Goal: Contribute content: Contribute content

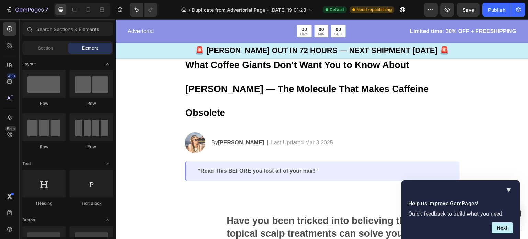
scroll to position [80, 0]
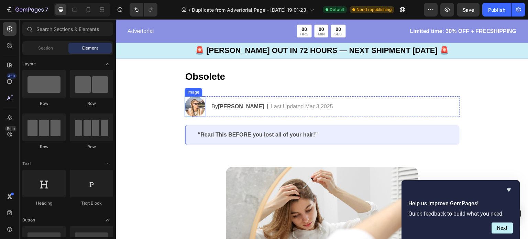
click at [192, 96] on img at bounding box center [194, 106] width 21 height 21
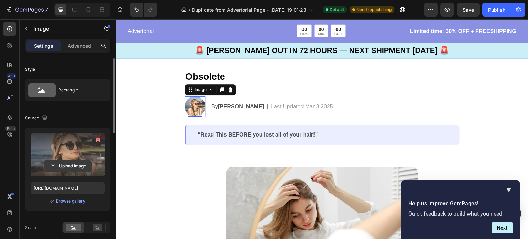
click at [78, 163] on input "file" at bounding box center [67, 166] width 47 height 12
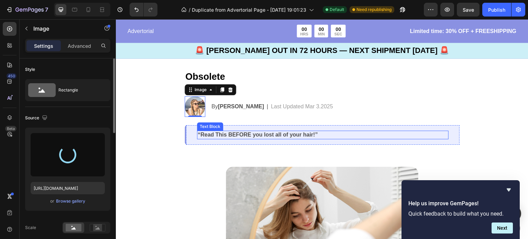
type input "[URL][DOMAIN_NAME]"
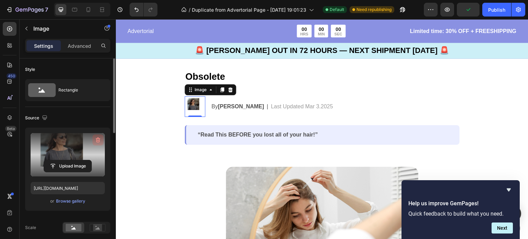
click at [97, 140] on icon "button" at bounding box center [97, 140] width 1 height 2
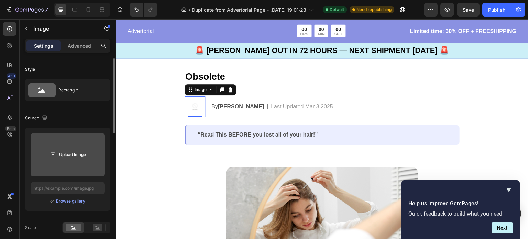
click at [70, 205] on div "Upload Image or Browse gallery" at bounding box center [67, 168] width 85 height 83
click at [71, 199] on div "Browse gallery" at bounding box center [70, 201] width 29 height 6
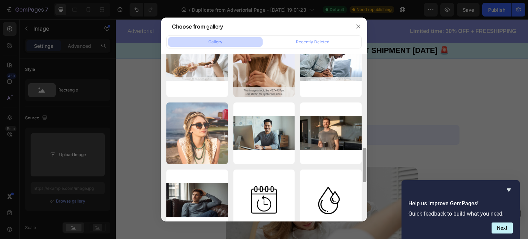
scroll to position [430, 0]
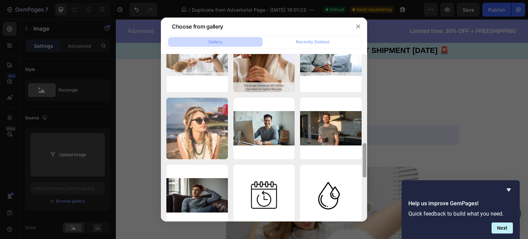
drag, startPoint x: 364, startPoint y: 78, endPoint x: 352, endPoint y: 255, distance: 177.7
click at [352, 0] on html "7 / Duplicate from Advertorial Page - [DATE] 19:01:23 Default Need republishing…" at bounding box center [264, 0] width 528 height 0
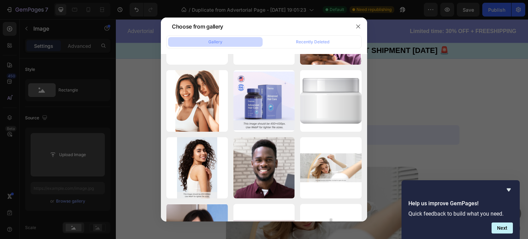
scroll to position [0, 0]
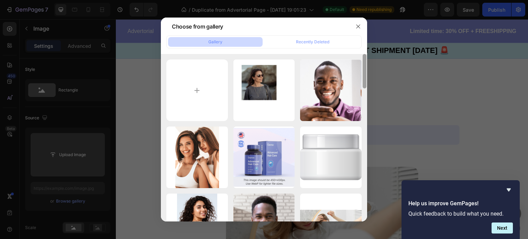
drag, startPoint x: 364, startPoint y: 150, endPoint x: 367, endPoint y: 33, distance: 116.5
click at [367, 33] on div "Choose from gallery Gallery Recently Deleted Untitled design (10).png 508.65 kb…" at bounding box center [264, 119] width 528 height 239
click at [199, 83] on input "file" at bounding box center [196, 89] width 61 height 61
type input "C:\fakepath\Screenshot [DATE] 081557.png"
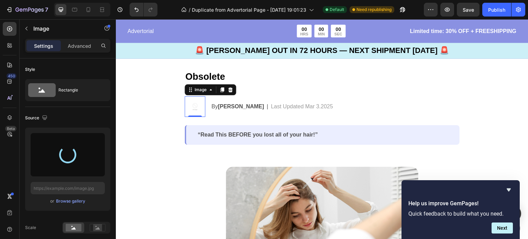
type input "[URL][DOMAIN_NAME]"
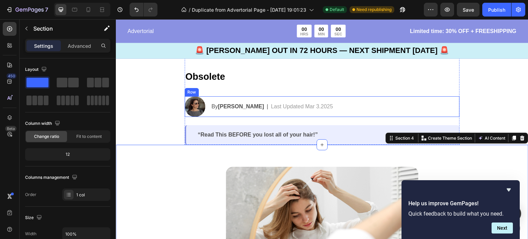
click at [235, 96] on div "By [PERSON_NAME] Text Block | Text Block Last Updated Mar 3.2025 Text Block Row" at bounding box center [335, 106] width 249 height 21
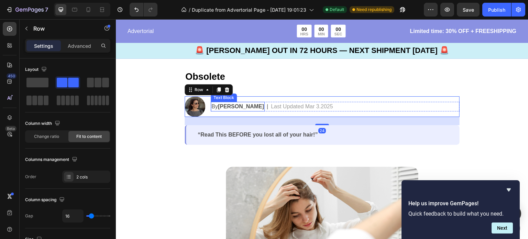
click at [234, 103] on strong "[PERSON_NAME]" at bounding box center [241, 106] width 46 height 6
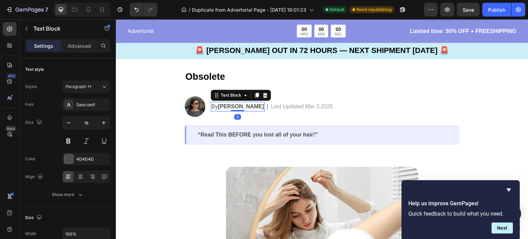
click at [236, 103] on strong "[PERSON_NAME]" at bounding box center [241, 106] width 46 height 6
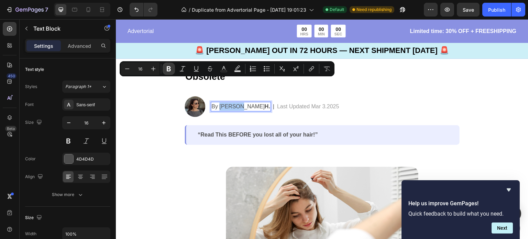
click at [169, 67] on icon "Editor contextual toolbar" at bounding box center [169, 68] width 4 height 5
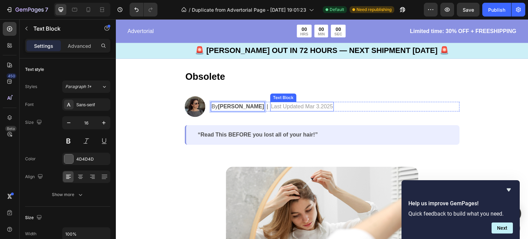
click at [289, 102] on div "Last Updated Mar 3.2025 Text Block" at bounding box center [302, 107] width 64 height 10
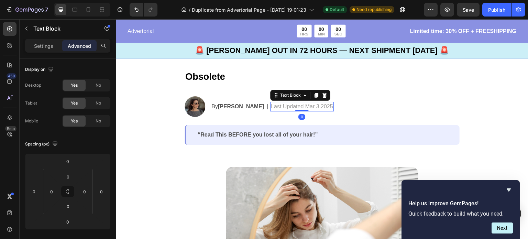
click at [271, 102] on p "Last Updated Mar 3.2025" at bounding box center [302, 106] width 62 height 8
click at [315, 102] on div "Last Updated Mar 3.2025" at bounding box center [302, 107] width 64 height 10
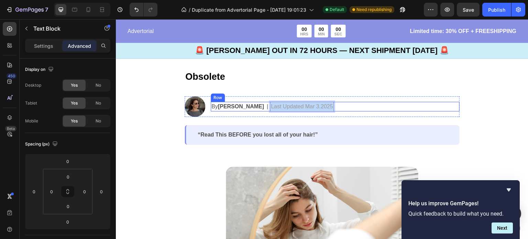
drag, startPoint x: 315, startPoint y: 83, endPoint x: 252, endPoint y: 82, distance: 62.9
click at [252, 102] on div "By [PERSON_NAME] Text Block | Text Block Last Updated Mar 3.2025 Text Block 0 R…" at bounding box center [335, 107] width 249 height 10
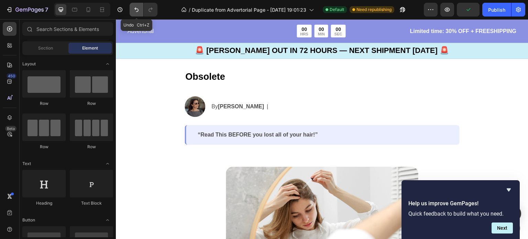
click at [137, 13] on icon "Undo/Redo" at bounding box center [136, 9] width 7 height 7
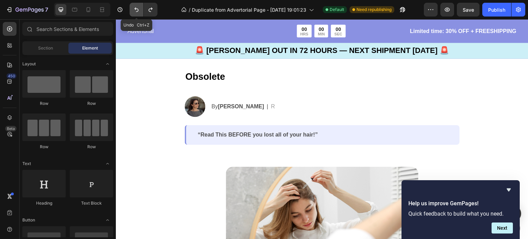
click at [137, 13] on icon "Undo/Redo" at bounding box center [136, 9] width 7 height 7
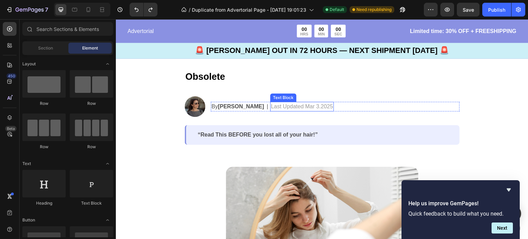
click at [315, 102] on div "Last Updated Mar 3.2025" at bounding box center [302, 107] width 64 height 10
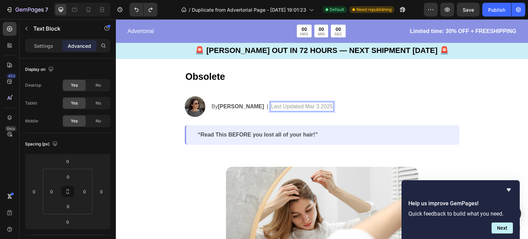
click at [312, 102] on p "Last Updated Mar 3.2025" at bounding box center [302, 106] width 62 height 8
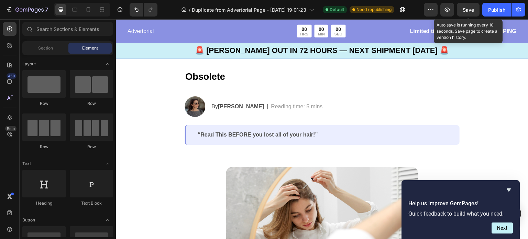
click at [468, 10] on span "Save" at bounding box center [467, 10] width 11 height 6
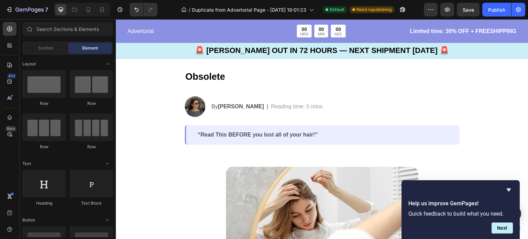
scroll to position [83, 0]
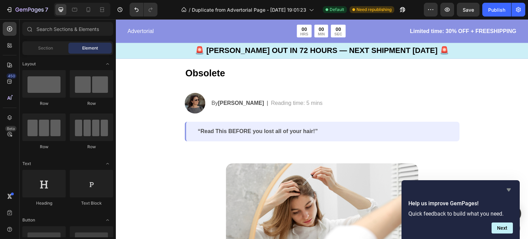
click at [508, 189] on icon "Hide survey" at bounding box center [508, 189] width 4 height 3
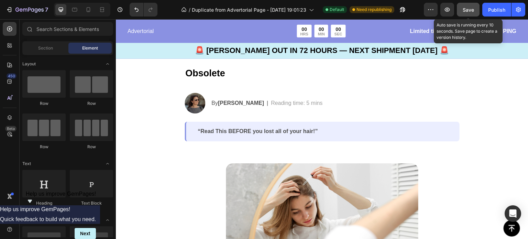
click at [469, 13] on div "Save" at bounding box center [467, 9] width 11 height 7
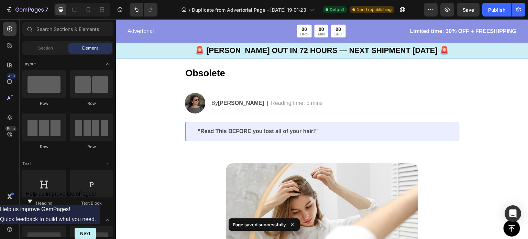
scroll to position [0, 0]
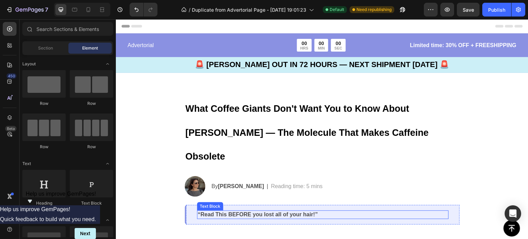
click at [314, 211] on p "“Read This BEFORE you lost all of your hair!”" at bounding box center [322, 214] width 250 height 7
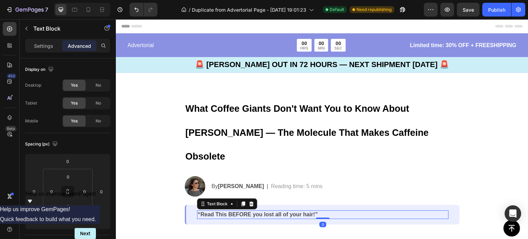
click at [311, 211] on p "“Read This BEFORE you lost all of your hair!”" at bounding box center [322, 214] width 250 height 7
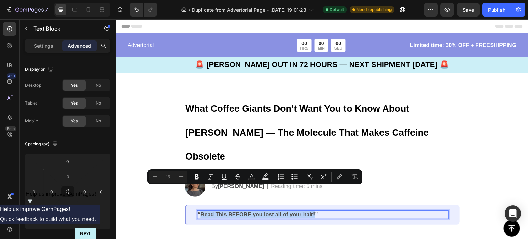
drag, startPoint x: 313, startPoint y: 190, endPoint x: 199, endPoint y: 190, distance: 113.7
click at [199, 211] on p "“Read This BEFORE you lost all of your hair!”" at bounding box center [322, 214] width 250 height 7
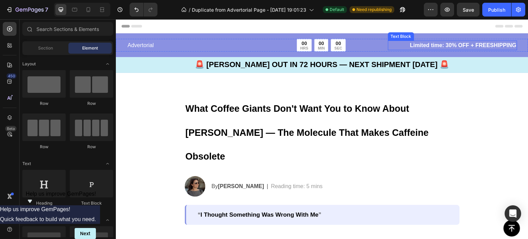
click at [449, 46] on p "Limited time: 30% OFF + FREESHIPPING" at bounding box center [452, 45] width 128 height 8
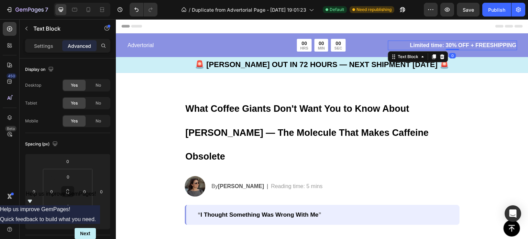
click at [446, 46] on p "Limited time: 30% OFF + FREESHIPPING" at bounding box center [452, 45] width 128 height 8
click at [441, 47] on p "Limited time: 30% OFF + FREESHIPPING" at bounding box center [452, 45] width 128 height 8
click at [441, 45] on p "Limited time: 30% OFF + FREESHIPPING" at bounding box center [452, 45] width 128 height 8
click at [441, 45] on p "Limited time: Upt30% OFF + FREESHIPPING" at bounding box center [452, 45] width 128 height 8
click at [441, 45] on p "Limited time: Upto30% OFF + FREESHIPPING" at bounding box center [452, 45] width 128 height 8
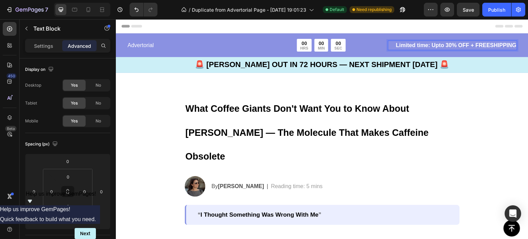
click at [444, 45] on p "Limited time: Upto 30% OFF + FREESHIPPING" at bounding box center [452, 45] width 128 height 8
click at [442, 45] on p "Limited time: Upto 0% OFF + FREESHIPPING" at bounding box center [452, 45] width 128 height 8
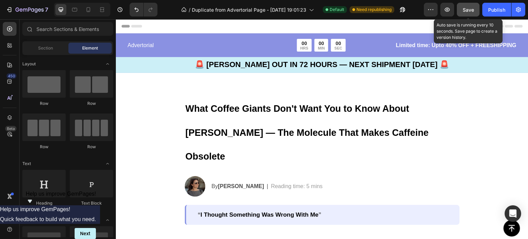
click at [468, 10] on span "Save" at bounding box center [467, 10] width 11 height 6
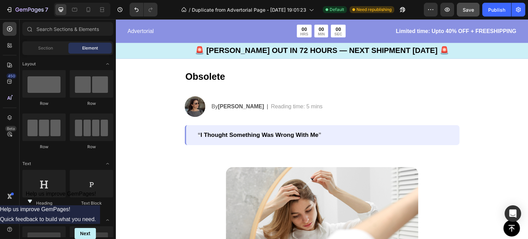
scroll to position [22, 0]
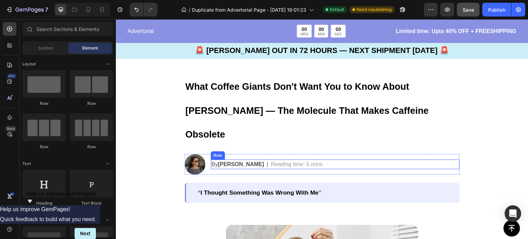
click at [359, 159] on div "By [PERSON_NAME] Text Block | Text Block Reading time: 5 mins Text Block Row" at bounding box center [335, 164] width 249 height 10
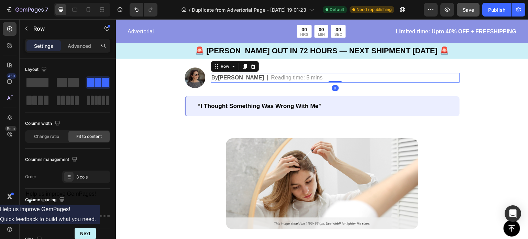
scroll to position [132, 0]
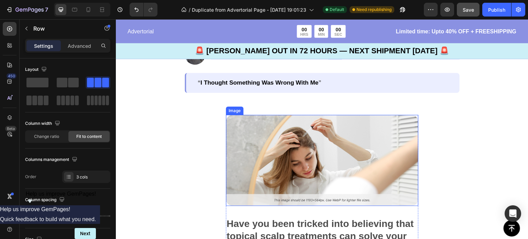
click at [266, 115] on img at bounding box center [322, 160] width 192 height 91
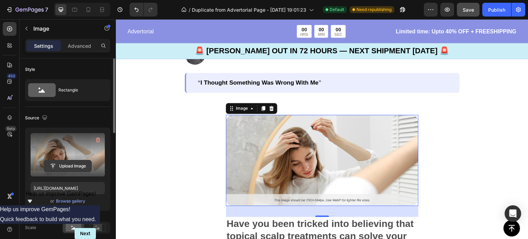
click at [77, 165] on input "file" at bounding box center [67, 166] width 47 height 12
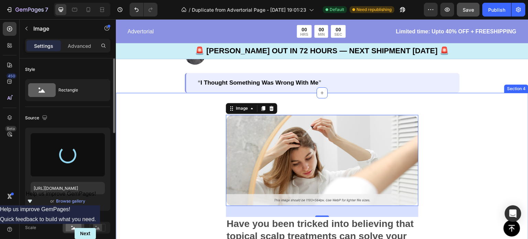
type input "[URL][DOMAIN_NAME]"
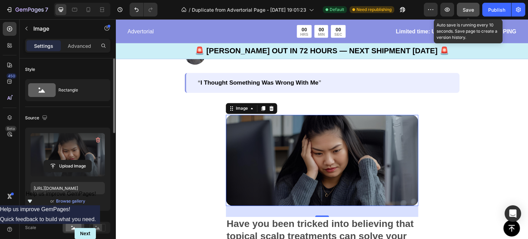
click at [470, 14] on button "Save" at bounding box center [467, 10] width 23 height 14
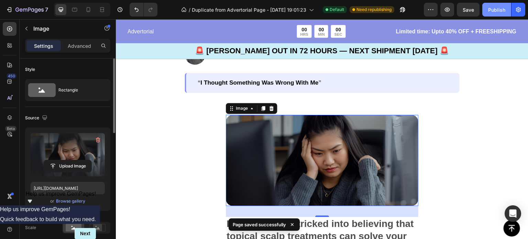
click at [497, 15] on button "Publish" at bounding box center [496, 10] width 29 height 14
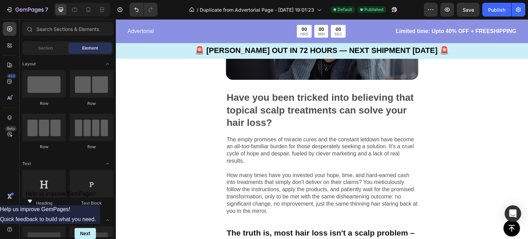
scroll to position [262, 0]
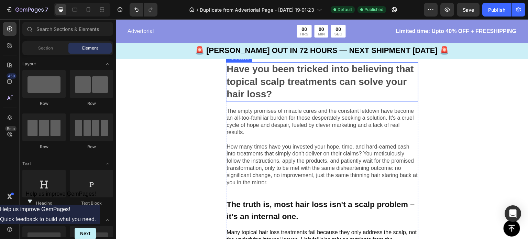
click at [252, 79] on p "Have you been tricked into believing that topical scalp treatments can solve yo…" at bounding box center [321, 81] width 191 height 37
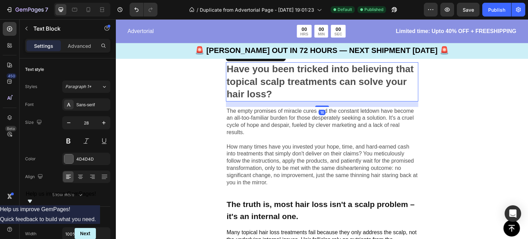
click at [314, 96] on p "Have you been tricked into believing that topical scalp treatments can solve yo…" at bounding box center [321, 81] width 191 height 37
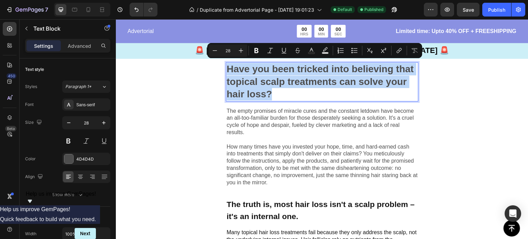
drag, startPoint x: 304, startPoint y: 93, endPoint x: 227, endPoint y: 70, distance: 80.7
click at [227, 70] on p "Have you been tricked into believing that topical scalp treatments can solve yo…" at bounding box center [321, 81] width 191 height 37
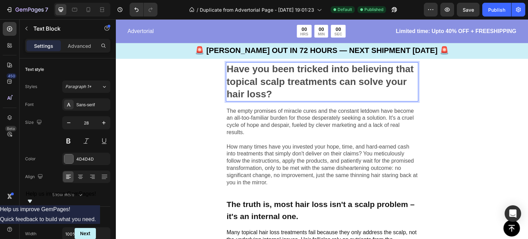
click at [306, 96] on p "Have you been tricked into believing that topical scalp treatments can solve yo…" at bounding box center [321, 81] width 191 height 37
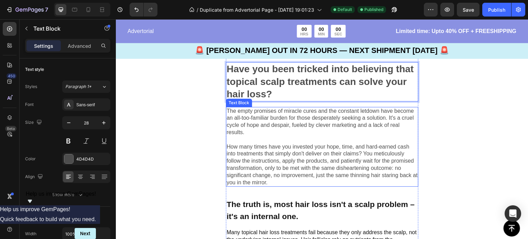
click at [286, 115] on p "The empty promises of miracle cures and the constant letdown have become an all…" at bounding box center [321, 147] width 191 height 79
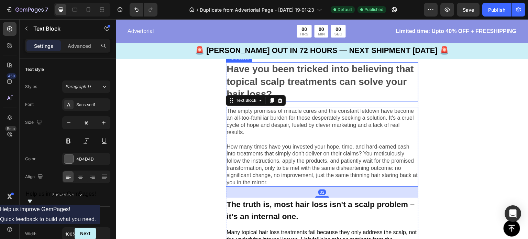
click at [316, 84] on p "Have you been tricked into believing that topical scalp treatments can solve yo…" at bounding box center [321, 81] width 191 height 37
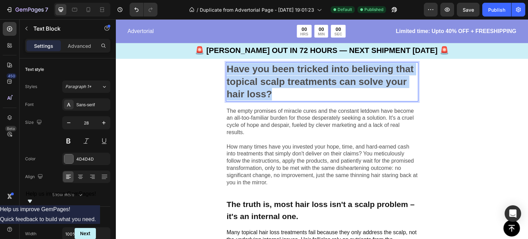
drag, startPoint x: 301, startPoint y: 91, endPoint x: 227, endPoint y: 68, distance: 77.0
click at [227, 68] on p "Have you been tricked into believing that topical scalp treatments can solve yo…" at bounding box center [321, 81] width 191 height 37
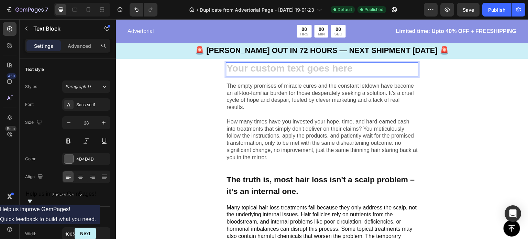
click at [266, 67] on div "Rich Text Editor. Editing area: main" at bounding box center [322, 69] width 192 height 14
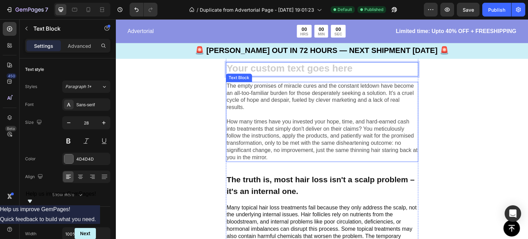
click at [261, 89] on p "The empty promises of miracle cures and the constant letdown have become an all…" at bounding box center [321, 121] width 191 height 79
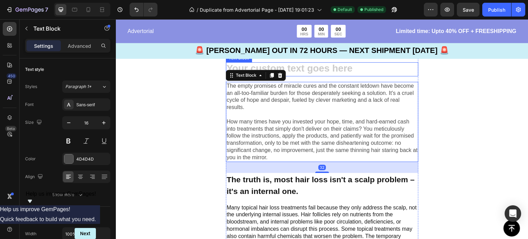
click at [226, 64] on div "Rich Text Editor. Editing area: main" at bounding box center [322, 69] width 192 height 14
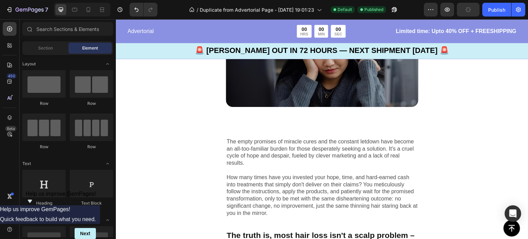
scroll to position [195, 0]
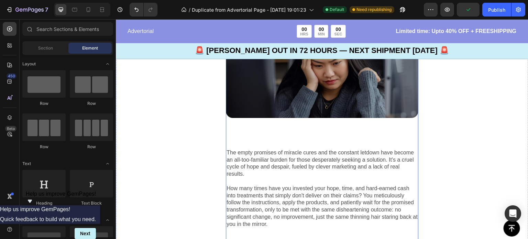
click at [276, 120] on div "Image Text Block The empty promises of miracle cures and the constant letdown h…" at bounding box center [322, 174] width 192 height 294
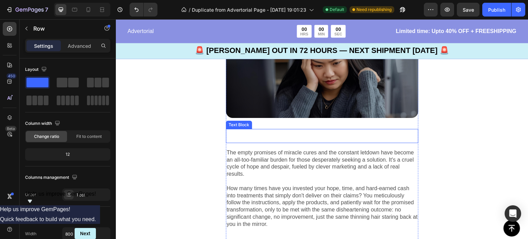
click at [262, 139] on p "Rich Text Editor. Editing area: main" at bounding box center [321, 135] width 191 height 12
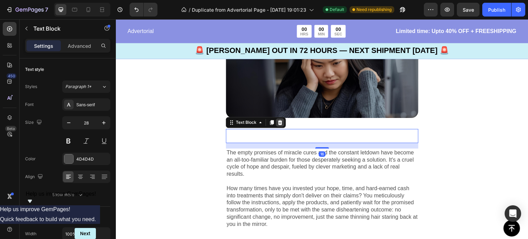
click at [280, 121] on icon at bounding box center [280, 122] width 4 height 5
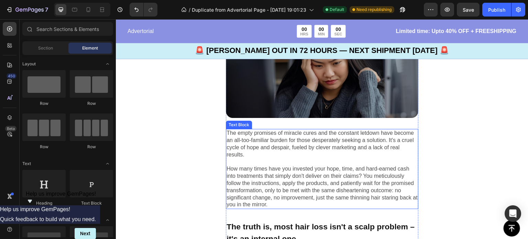
click at [264, 148] on p "The empty promises of miracle cures and the constant letdown have become an all…" at bounding box center [321, 168] width 191 height 79
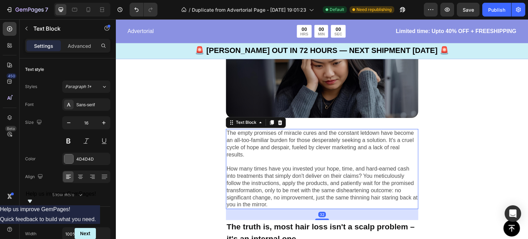
click at [307, 200] on p "The empty promises of miracle cures and the constant letdown have become an all…" at bounding box center [321, 168] width 191 height 79
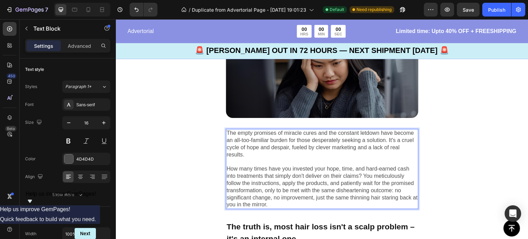
click at [307, 200] on p "The empty promises of miracle cures and the constant letdown have become an all…" at bounding box center [321, 168] width 191 height 79
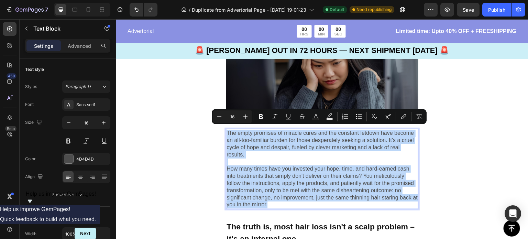
drag, startPoint x: 307, startPoint y: 200, endPoint x: 226, endPoint y: 132, distance: 105.9
click at [226, 132] on div "The empty promises of miracle cures and the constant letdown have become an all…" at bounding box center [322, 169] width 192 height 80
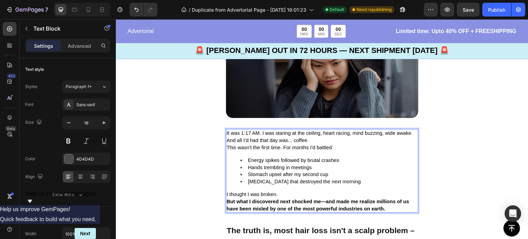
click at [226, 132] on div "It was 1:17 AM. I was staring at the ceiling, heart racing, mind buzzing, wide …" at bounding box center [322, 171] width 192 height 84
click at [468, 139] on div "Image It was 1:17 AM. I was staring at the ceiling, heart racing, mind buzzing,…" at bounding box center [322, 161] width 412 height 313
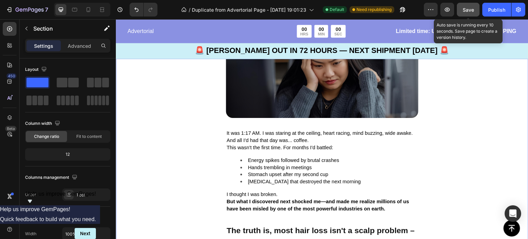
click at [470, 13] on button "Save" at bounding box center [467, 10] width 23 height 14
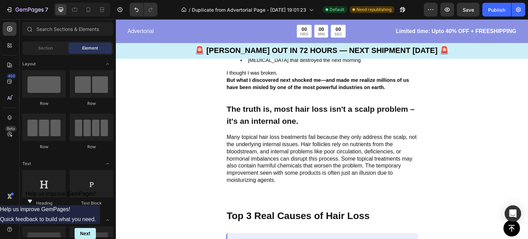
scroll to position [324, 0]
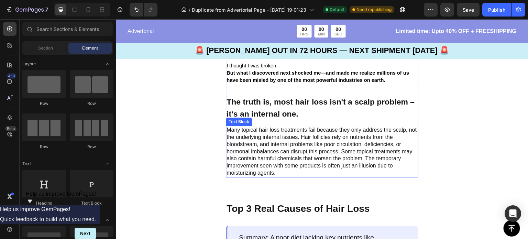
click at [282, 177] on p "Many topical hair loss treatments fail because they only address the scalp, not…" at bounding box center [321, 151] width 191 height 50
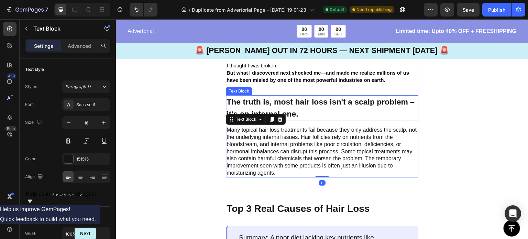
click at [327, 109] on p "The truth is, most hair loss isn't a scalp problem – it's an internal one." at bounding box center [321, 108] width 191 height 24
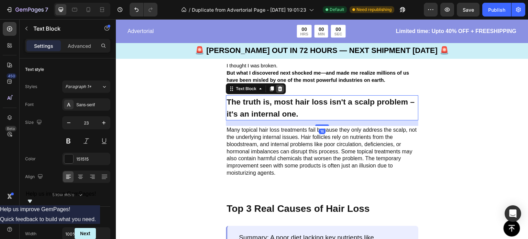
click at [281, 91] on icon at bounding box center [280, 88] width 4 height 5
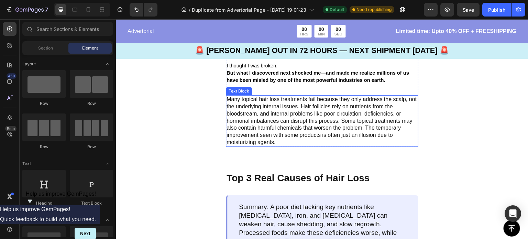
click at [285, 146] on p "Many topical hair loss treatments fail because they only address the scalp, not…" at bounding box center [321, 121] width 191 height 50
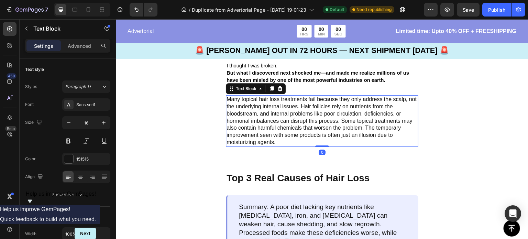
click at [278, 146] on p "Many topical hair loss treatments fail because they only address the scalp, not…" at bounding box center [321, 121] width 191 height 50
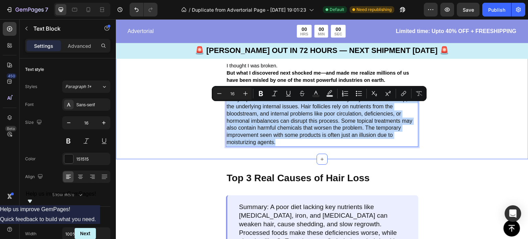
drag, startPoint x: 278, startPoint y: 151, endPoint x: 225, endPoint y: 109, distance: 67.7
click at [225, 109] on div "Image It was 1:17 AM. I was staring at the ceiling, heart racing, mind buzzing,…" at bounding box center [322, 18] width 412 height 282
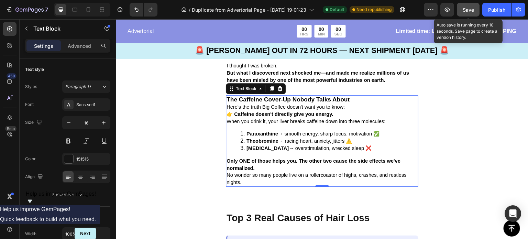
click at [468, 13] on button "Save" at bounding box center [467, 10] width 23 height 14
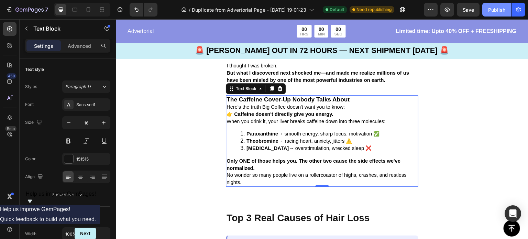
click at [497, 7] on div "Publish" at bounding box center [496, 9] width 17 height 7
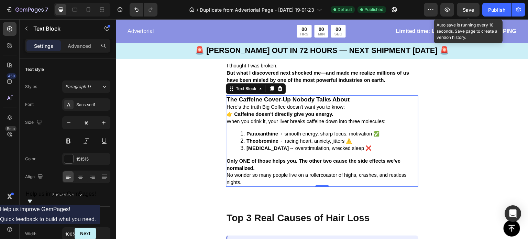
click at [471, 10] on span "Save" at bounding box center [467, 10] width 11 height 6
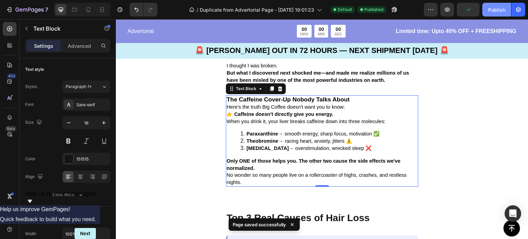
click at [498, 10] on div "Publish" at bounding box center [496, 9] width 17 height 7
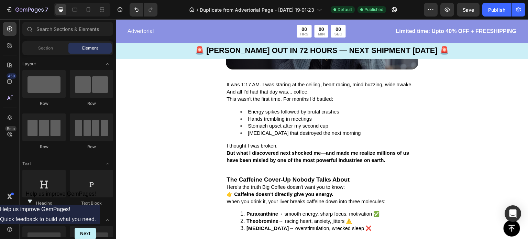
scroll to position [247, 0]
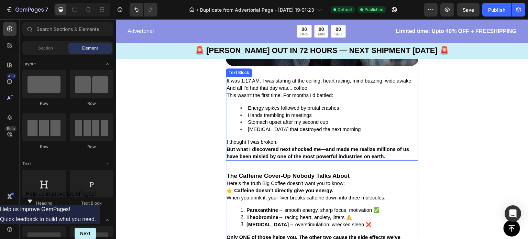
click at [339, 157] on strong "But what I discovered next shocked me—and made me realize millions of us have b…" at bounding box center [317, 152] width 182 height 13
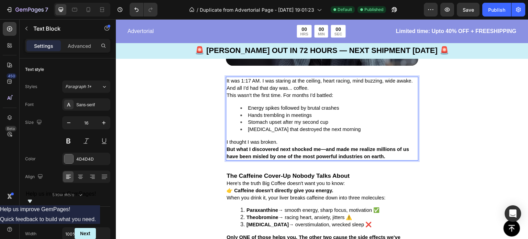
click at [308, 132] on span "[MEDICAL_DATA] that destroyed the next morning" at bounding box center [304, 128] width 113 height 5
click at [291, 109] on div "It was 1:17 AM. I was staring at the ceiling, heart racing, mind buzzing, wide …" at bounding box center [322, 119] width 192 height 84
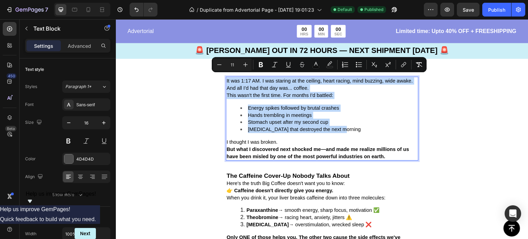
drag, startPoint x: 345, startPoint y: 136, endPoint x: 226, endPoint y: 77, distance: 132.9
click at [226, 77] on div "It was 1:17 AM. I was staring at the ceiling, heart racing, mind buzzing, wide …" at bounding box center [322, 119] width 192 height 84
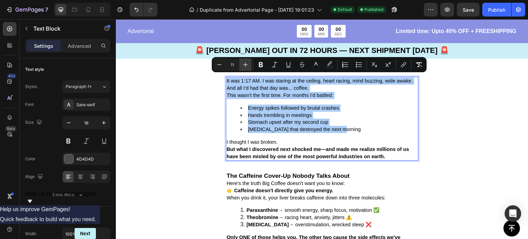
click at [247, 65] on icon "Editor contextual toolbar" at bounding box center [245, 64] width 7 height 7
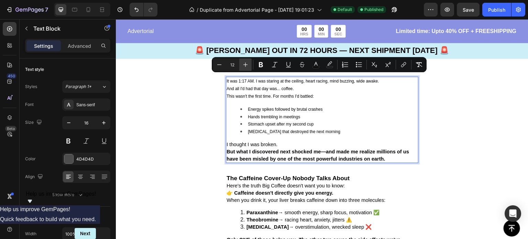
click at [247, 65] on icon "Editor contextual toolbar" at bounding box center [245, 64] width 7 height 7
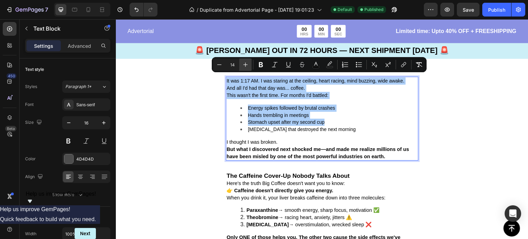
click at [247, 65] on icon "Editor contextual toolbar" at bounding box center [245, 64] width 7 height 7
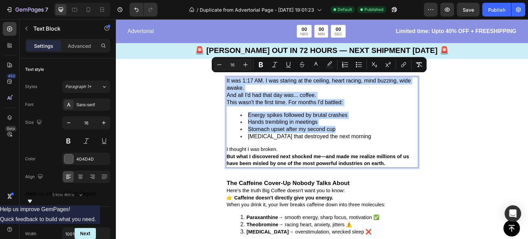
type input "11"
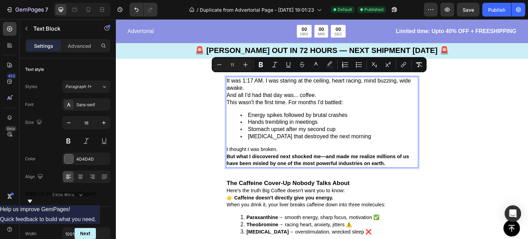
click at [282, 161] on strong "But what I discovered next shocked me—and made me realize millions of us have b…" at bounding box center [317, 160] width 182 height 13
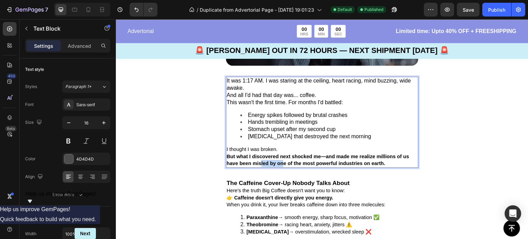
drag, startPoint x: 282, startPoint y: 161, endPoint x: 261, endPoint y: 158, distance: 21.5
click at [261, 158] on strong "But what I discovered next shocked me—and made me realize millions of us have b…" at bounding box center [317, 160] width 182 height 13
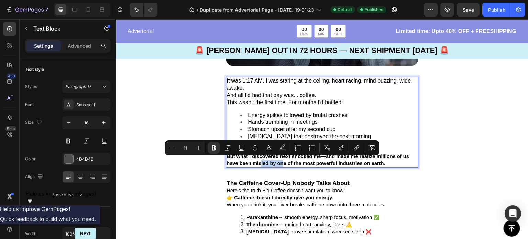
type input "16"
click at [374, 126] on li "Stomach upset after my second cup" at bounding box center [328, 129] width 177 height 7
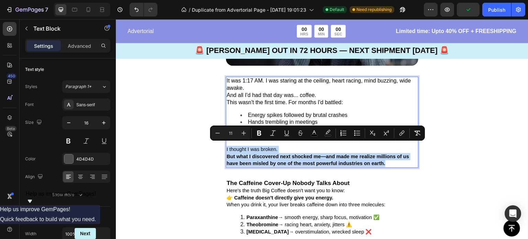
drag, startPoint x: 391, startPoint y: 163, endPoint x: 226, endPoint y: 144, distance: 165.9
click at [226, 144] on div "It was 1:17 AM. I was staring at the ceiling, heart racing, mind buzzing, wide …" at bounding box center [322, 122] width 192 height 91
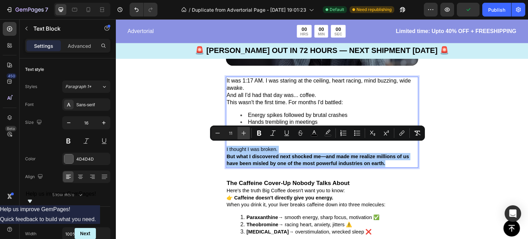
click at [240, 133] on icon "Editor contextual toolbar" at bounding box center [243, 132] width 7 height 7
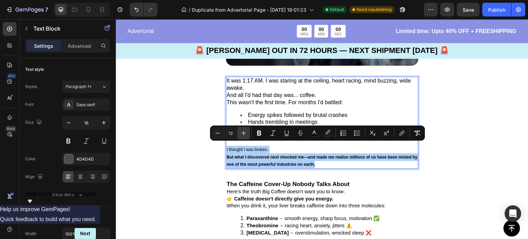
click at [240, 133] on icon "Editor contextual toolbar" at bounding box center [243, 132] width 7 height 7
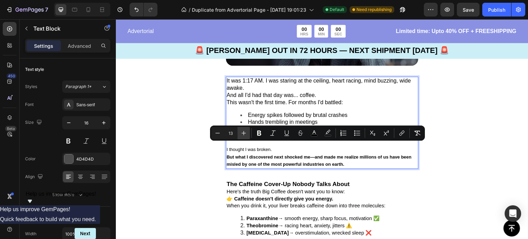
click at [240, 133] on icon "Editor contextual toolbar" at bounding box center [243, 132] width 7 height 7
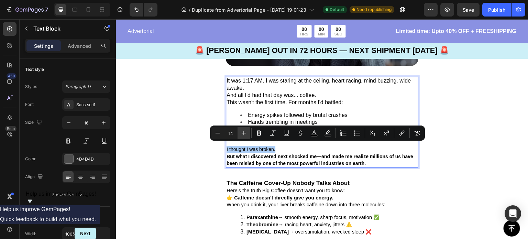
click at [240, 133] on icon "Editor contextual toolbar" at bounding box center [243, 132] width 7 height 7
type input "16"
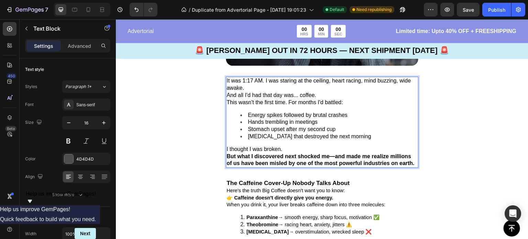
click at [308, 99] on p "This wasn't the first time. For months I'd battled:" at bounding box center [321, 102] width 191 height 7
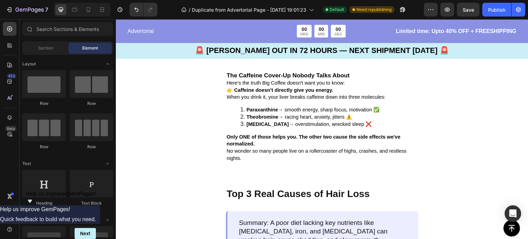
scroll to position [359, 0]
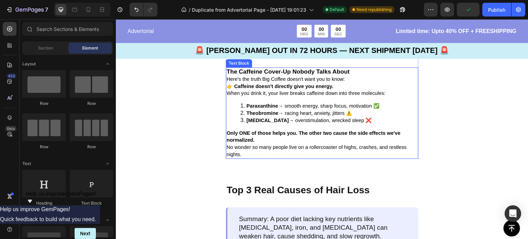
click at [233, 72] on strong "The Caffeine Cover-Up Nobody Talks About" at bounding box center [287, 71] width 123 height 7
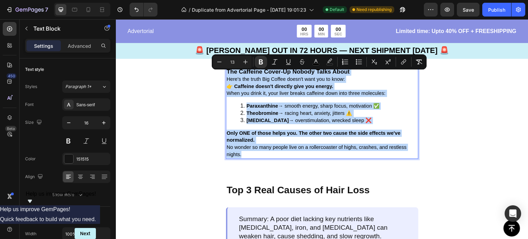
drag, startPoint x: 227, startPoint y: 74, endPoint x: 264, endPoint y: 159, distance: 93.2
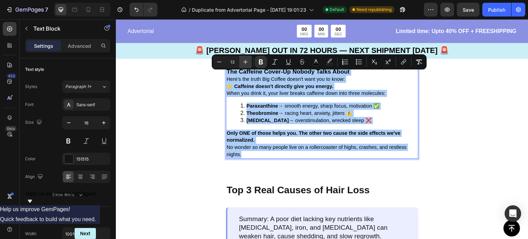
click at [246, 64] on icon "Editor contextual toolbar" at bounding box center [245, 61] width 7 height 7
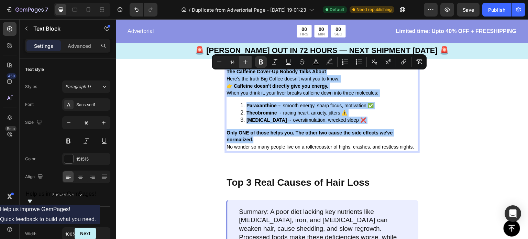
click at [246, 64] on icon "Editor contextual toolbar" at bounding box center [245, 61] width 7 height 7
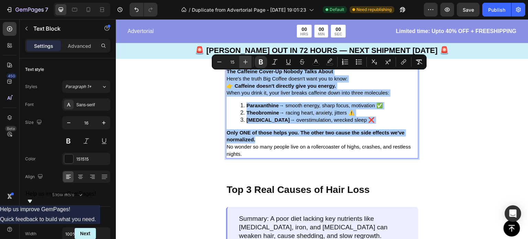
click at [246, 64] on icon "Editor contextual toolbar" at bounding box center [245, 61] width 7 height 7
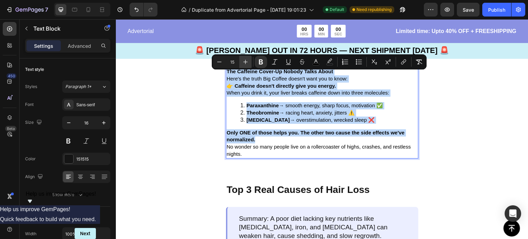
type input "16"
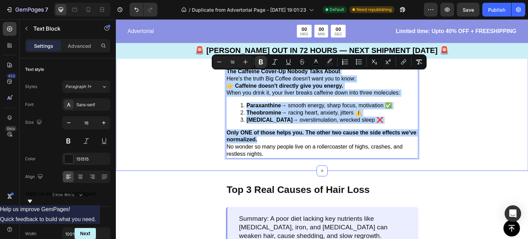
click at [451, 130] on div "Image It was 1:17 AM. I was staring at the ceiling, heart racing, mind buzzing,…" at bounding box center [322, 6] width 412 height 329
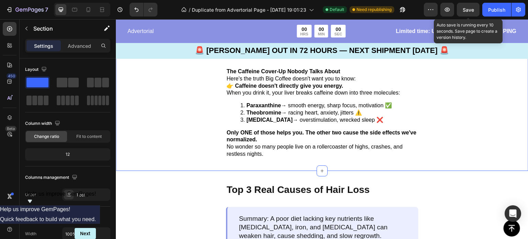
click at [473, 11] on span "Save" at bounding box center [467, 10] width 11 height 6
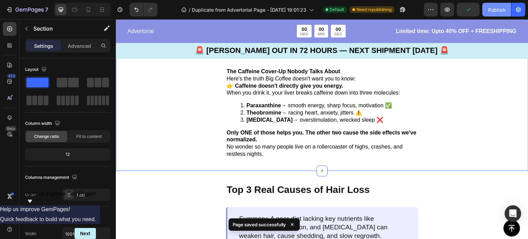
click at [500, 9] on div "Publish" at bounding box center [496, 9] width 17 height 7
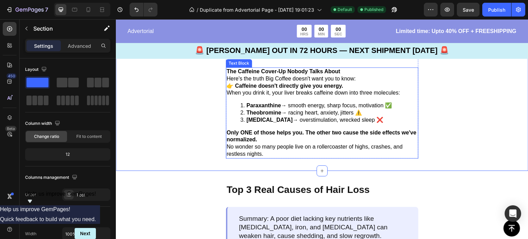
click at [345, 75] on p "The Caffeine Cover-Up Nobody Talks About" at bounding box center [321, 71] width 191 height 7
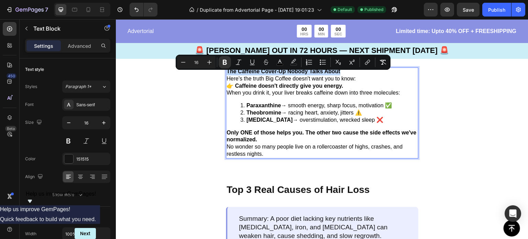
drag, startPoint x: 344, startPoint y: 76, endPoint x: 227, endPoint y: 75, distance: 116.4
click at [210, 62] on icon "Editor contextual toolbar" at bounding box center [209, 62] width 4 height 4
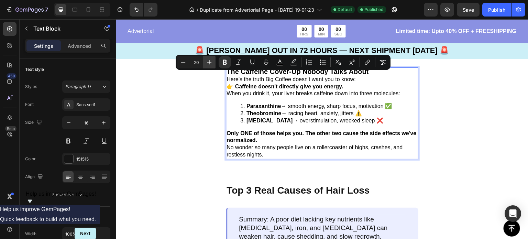
click at [210, 62] on icon "Editor contextual toolbar" at bounding box center [209, 62] width 4 height 4
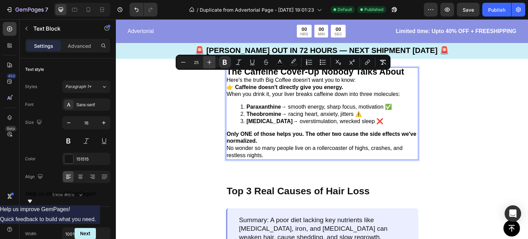
click at [210, 62] on icon "Editor contextual toolbar" at bounding box center [209, 62] width 4 height 4
type input "26"
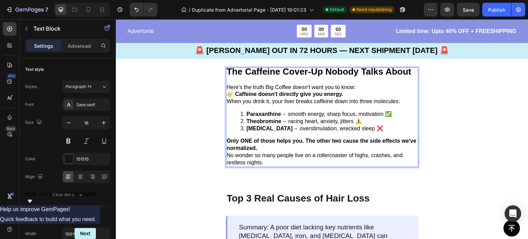
click at [358, 91] on p "Here's the truth Big Coffee doesn't want you to know:" at bounding box center [321, 87] width 191 height 7
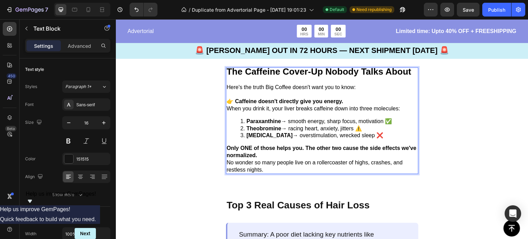
click at [289, 159] on p "Only ONE of those helps you. The other two cause the side effects we've normali…" at bounding box center [321, 152] width 191 height 14
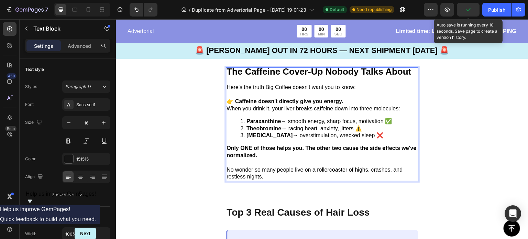
click at [466, 10] on icon "button" at bounding box center [467, 9] width 7 height 7
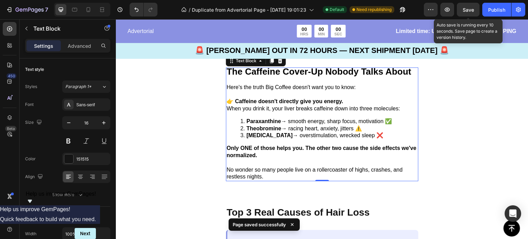
click at [470, 12] on span "Save" at bounding box center [467, 10] width 11 height 6
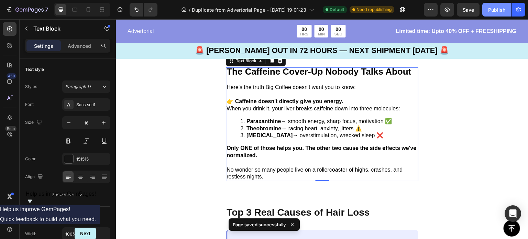
click at [494, 11] on div "Publish" at bounding box center [496, 9] width 17 height 7
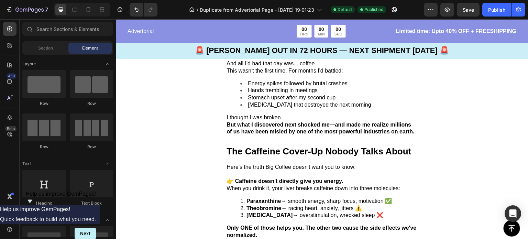
scroll to position [286, 0]
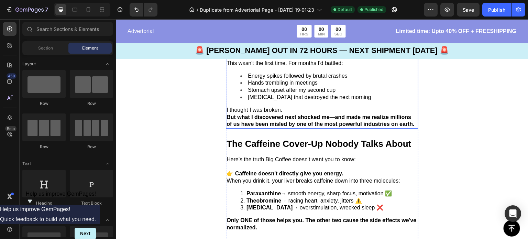
click at [287, 107] on p "I thought I was broken." at bounding box center [321, 109] width 191 height 7
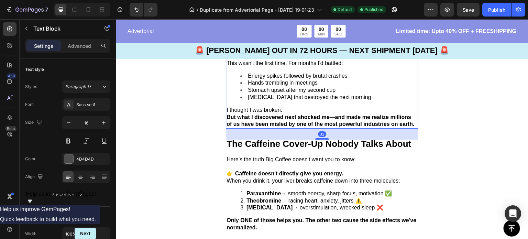
click at [286, 108] on p "I thought I was broken." at bounding box center [321, 109] width 191 height 7
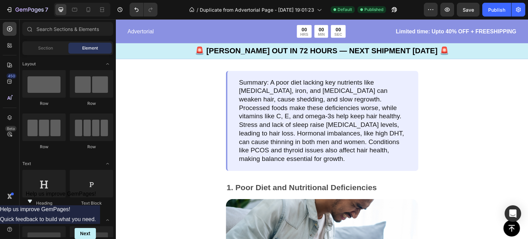
scroll to position [499, 0]
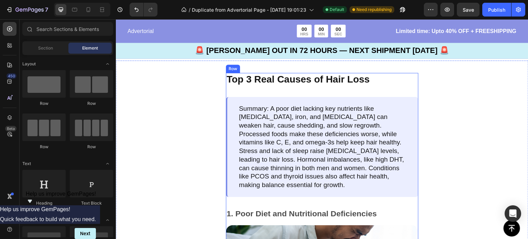
click at [366, 85] on p "Top 3 Real Causes of Hair Loss" at bounding box center [321, 80] width 191 height 12
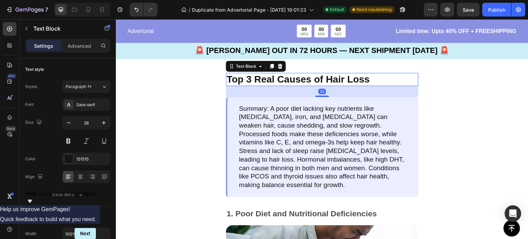
click at [374, 84] on p "Top 3 Real Causes of Hair Loss" at bounding box center [321, 80] width 191 height 12
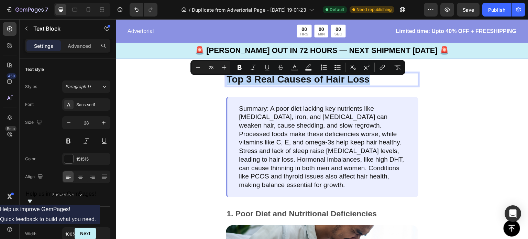
drag, startPoint x: 374, startPoint y: 84, endPoint x: 228, endPoint y: 86, distance: 146.0
click at [228, 85] on p "Top 3 Real Causes of Hair Loss" at bounding box center [321, 80] width 191 height 12
type input "13"
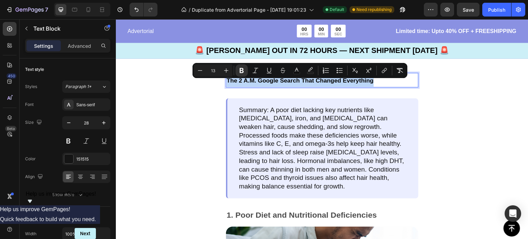
drag, startPoint x: 386, startPoint y: 83, endPoint x: 228, endPoint y: 83, distance: 158.0
click at [228, 83] on p "The 2 A.M. Google Search That Changed Everything" at bounding box center [321, 80] width 191 height 13
click at [225, 69] on icon "Editor contextual toolbar" at bounding box center [226, 70] width 7 height 7
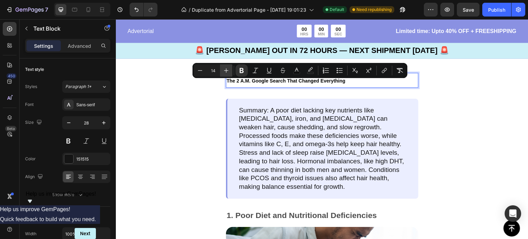
click at [225, 69] on icon "Editor contextual toolbar" at bounding box center [226, 70] width 7 height 7
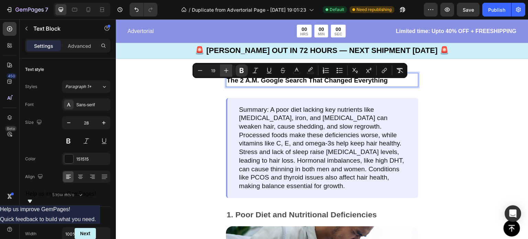
click at [225, 69] on icon "Editor contextual toolbar" at bounding box center [226, 70] width 7 height 7
click at [205, 68] on button "Minus" at bounding box center [200, 70] width 12 height 12
type input "21"
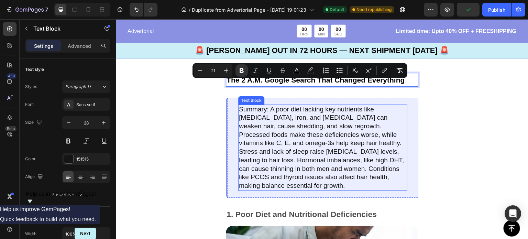
click at [260, 145] on p "Summary: A poor diet lacking key nutrients like [MEDICAL_DATA], iron, and [MEDI…" at bounding box center [323, 147] width 168 height 85
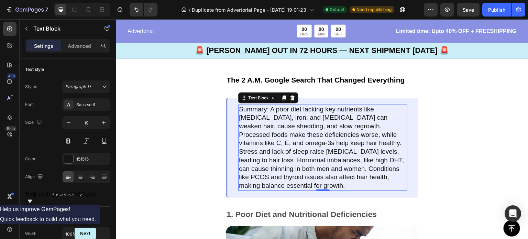
click at [271, 186] on p "Summary: A poor diet lacking key nutrients like [MEDICAL_DATA], iron, and [MEDI…" at bounding box center [323, 147] width 168 height 85
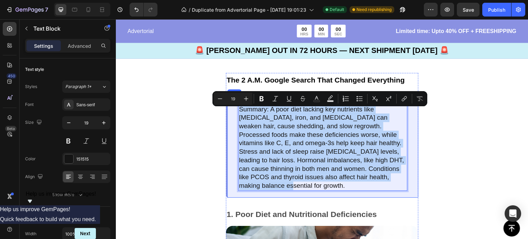
drag, startPoint x: 270, startPoint y: 190, endPoint x: 236, endPoint y: 113, distance: 84.7
click at [236, 113] on div "Summary: A poor diet lacking key nutrients like [MEDICAL_DATA], iron, and [MEDI…" at bounding box center [322, 148] width 192 height 100
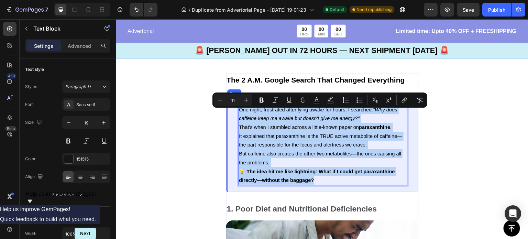
drag, startPoint x: 318, startPoint y: 185, endPoint x: 237, endPoint y: 115, distance: 107.6
click at [237, 115] on div "One night, frustrated after lying awake for hours, I searched: "Why does caffei…" at bounding box center [322, 145] width 192 height 94
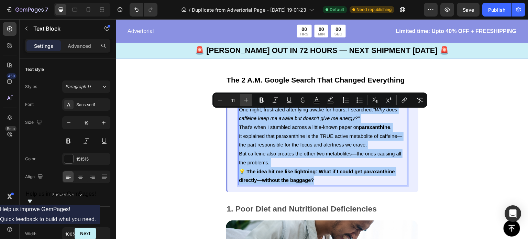
click at [245, 101] on icon "Editor contextual toolbar" at bounding box center [245, 100] width 7 height 7
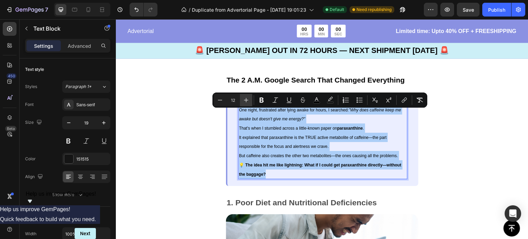
click at [245, 101] on icon "Editor contextual toolbar" at bounding box center [245, 100] width 7 height 7
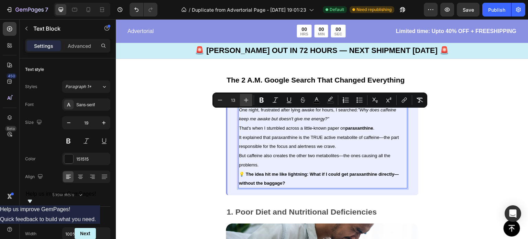
click at [245, 101] on icon "Editor contextual toolbar" at bounding box center [245, 100] width 7 height 7
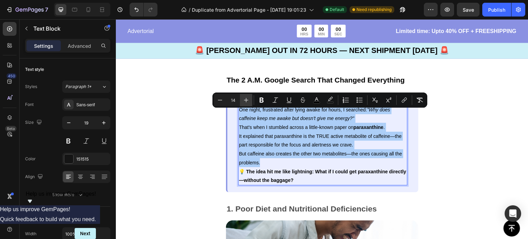
click at [245, 101] on icon "Editor contextual toolbar" at bounding box center [245, 100] width 7 height 7
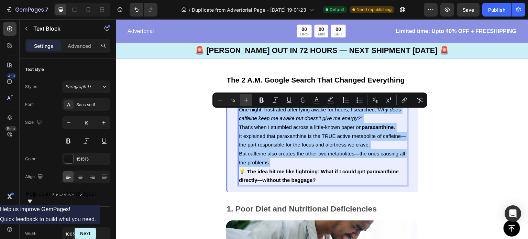
click at [245, 101] on icon "Editor contextual toolbar" at bounding box center [245, 100] width 7 height 7
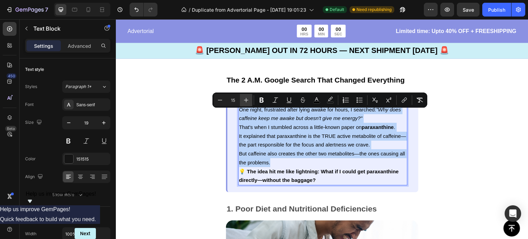
type input "16"
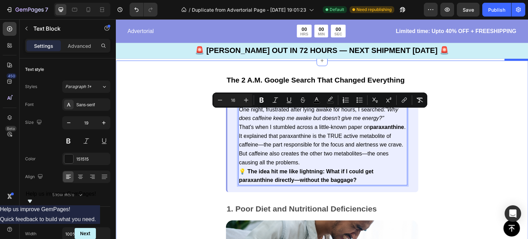
click at [173, 143] on div "The 2 A.M. Google Search That Changed Everything Text Block One night, frustrat…" at bounding box center [322, 224] width 412 height 329
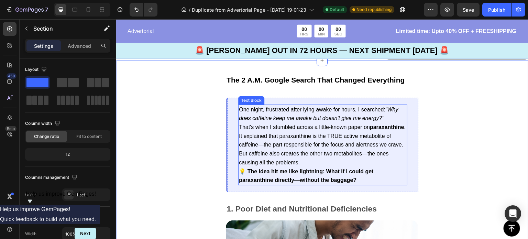
click at [303, 132] on p "That's when I stumbled across a little-known paper on paraxanthine ." at bounding box center [323, 127] width 168 height 9
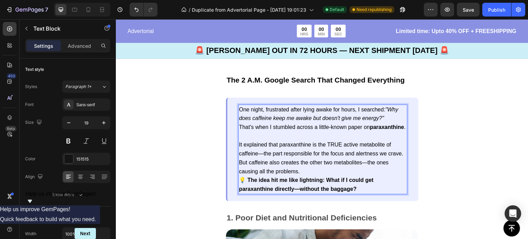
click at [268, 158] on p "It explained that paraxanthine is the TRUE active metabolite of caffeine—the pa…" at bounding box center [323, 149] width 168 height 18
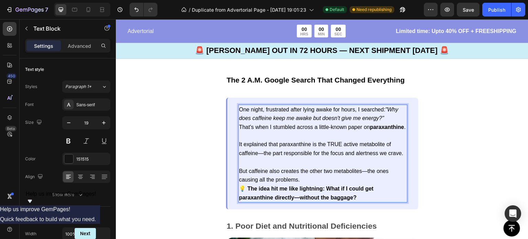
click at [315, 184] on p "But caffeine also creates the other two metabolites—the ones causing all the pr…" at bounding box center [323, 176] width 168 height 18
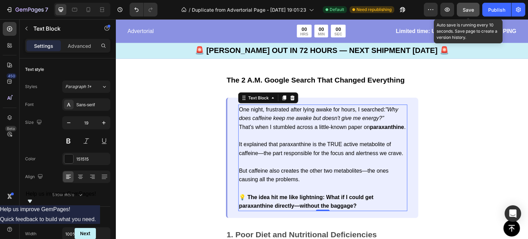
click at [459, 11] on button "Save" at bounding box center [467, 10] width 23 height 14
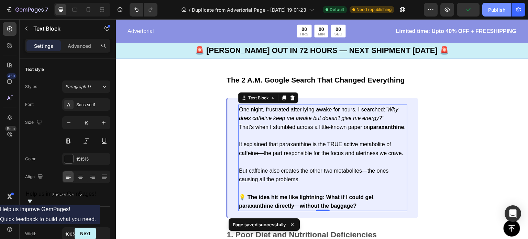
click at [493, 11] on div "Publish" at bounding box center [496, 9] width 17 height 7
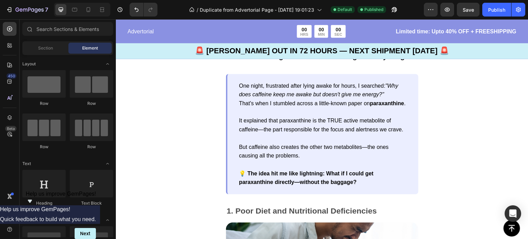
scroll to position [530, 0]
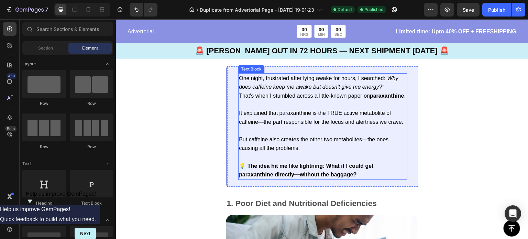
click at [386, 82] on span "One night, frustrated after lying awake for hours, I searched: "Why does caffei…" at bounding box center [318, 82] width 159 height 15
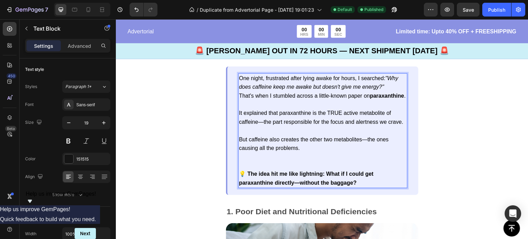
click at [386, 86] on p "One night, frustrated after lying awake for hours, I searched: "Why does caffei…" at bounding box center [323, 83] width 168 height 18
click at [374, 90] on icon ""Why does caffeine keep me awake but doesn't give me energy?"" at bounding box center [318, 87] width 159 height 6
click at [357, 90] on icon ""Why does caffeine keep me awake but doesn't give me energy?"" at bounding box center [318, 87] width 159 height 6
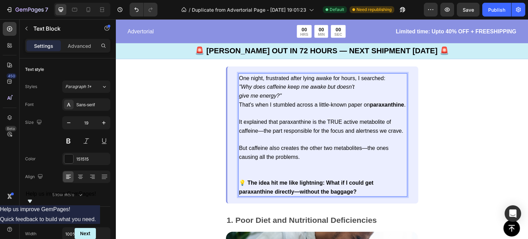
click at [314, 98] on p "give me energy?"" at bounding box center [323, 95] width 168 height 9
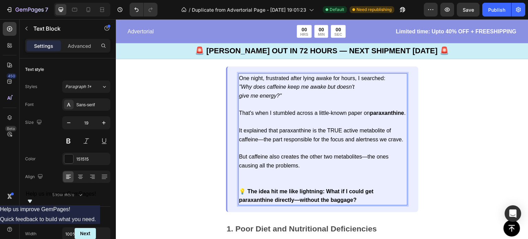
click at [361, 142] on span "It explained that paraxanthine is the TRUE active metabolite of caffeine—the pa…" at bounding box center [321, 134] width 164 height 15
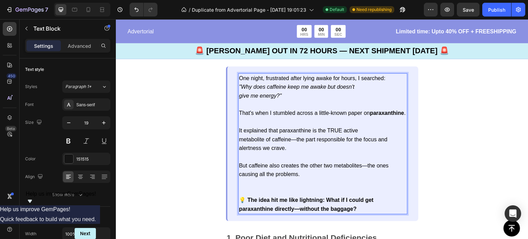
click at [362, 151] on span "metabolite of caffeine—the part responsible for the focus and alertness we crav…" at bounding box center [313, 143] width 148 height 15
click at [368, 177] on span "But caffeine also creates the other two metabolites—the ones causing all the pr…" at bounding box center [314, 169] width 150 height 15
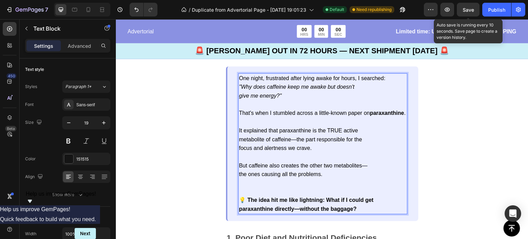
click at [463, 9] on span "Save" at bounding box center [467, 10] width 11 height 6
click at [470, 11] on span "Save" at bounding box center [467, 10] width 11 height 6
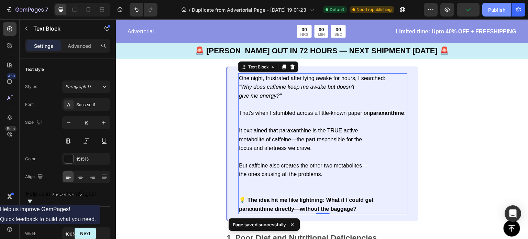
click at [496, 11] on div "Publish" at bounding box center [496, 9] width 17 height 7
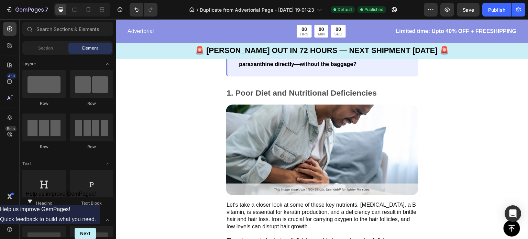
scroll to position [656, 0]
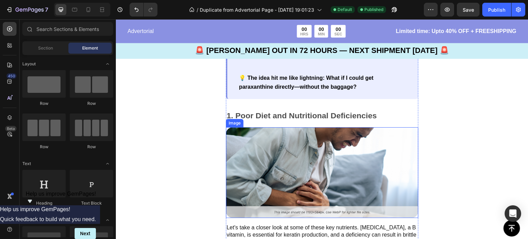
click at [273, 158] on img at bounding box center [322, 172] width 192 height 91
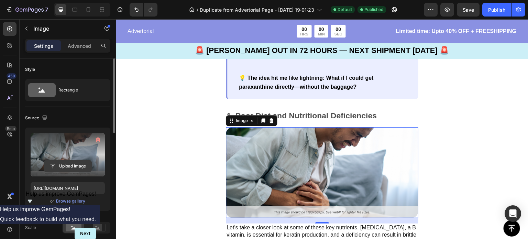
click at [68, 163] on input "file" at bounding box center [67, 166] width 47 height 12
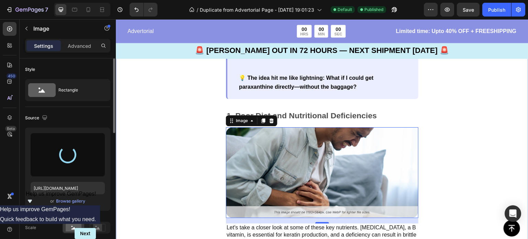
type input "[URL][DOMAIN_NAME]"
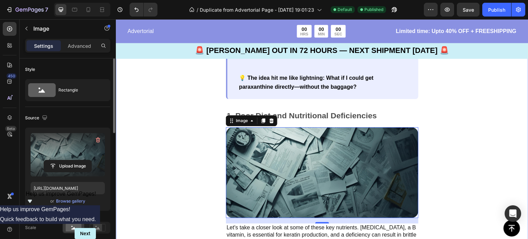
click at [200, 155] on div "The 2 A.M. Google Search That Changed Everything Text Block One night, frustrat…" at bounding box center [322, 101] width 412 height 389
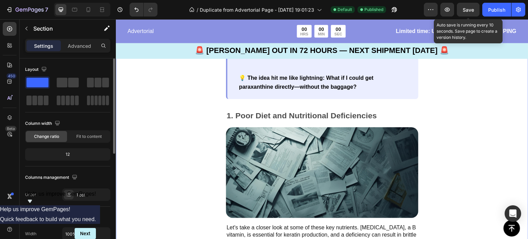
click at [467, 8] on span "Save" at bounding box center [467, 10] width 11 height 6
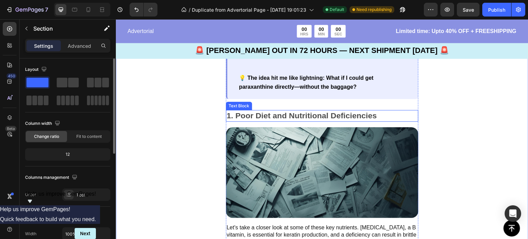
click at [324, 121] on p "1. Poor Diet and Nutritional Deficiencies" at bounding box center [321, 116] width 191 height 10
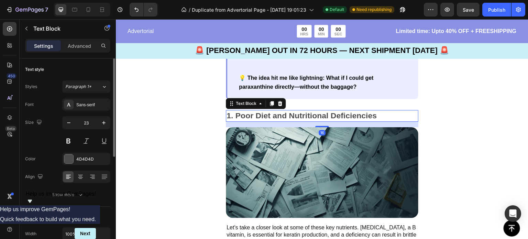
click at [381, 121] on p "1. Poor Diet and Nutritional Deficiencies" at bounding box center [321, 116] width 191 height 10
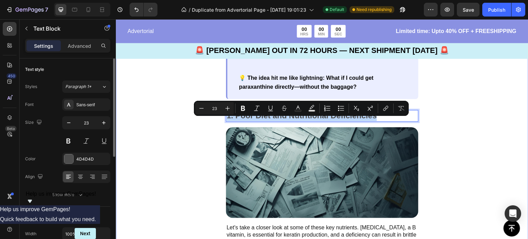
drag, startPoint x: 380, startPoint y: 125, endPoint x: 220, endPoint y: 127, distance: 160.4
click at [220, 127] on div "The 2 A.M. Google Search That Changed Everything Text Block One night, frustrat…" at bounding box center [322, 101] width 412 height 389
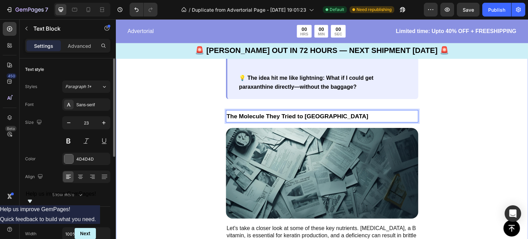
click at [220, 127] on div "The 2 A.M. Google Search That Changed Everything Text Block One night, frustrat…" at bounding box center [322, 102] width 412 height 390
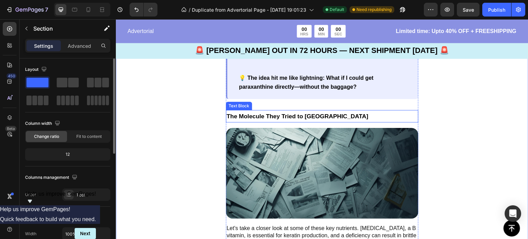
click at [318, 120] on strong "The Molecule They Tried to [GEOGRAPHIC_DATA]" at bounding box center [297, 116] width 142 height 7
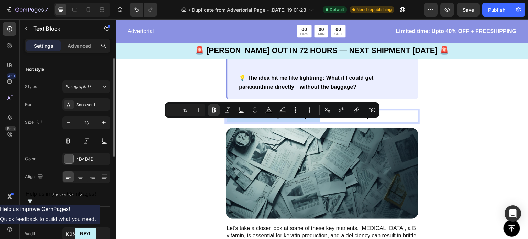
drag, startPoint x: 320, startPoint y: 124, endPoint x: 225, endPoint y: 125, distance: 94.5
click at [226, 122] on div "The Molecule They Tried to [GEOGRAPHIC_DATA]" at bounding box center [322, 116] width 192 height 12
click at [104, 120] on icon "button" at bounding box center [103, 122] width 7 height 7
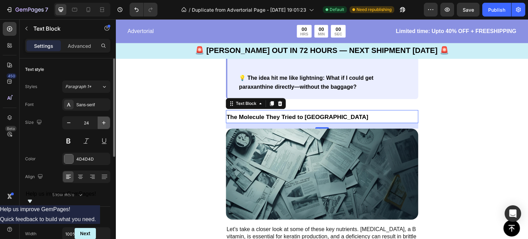
click at [104, 120] on icon "button" at bounding box center [103, 122] width 7 height 7
type input "25"
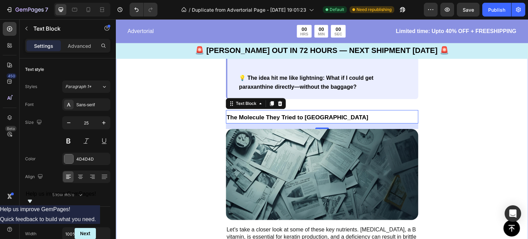
click at [169, 117] on div "The 2 A.M. Google Search That Changed Everything Text Block One night, frustrat…" at bounding box center [322, 102] width 412 height 391
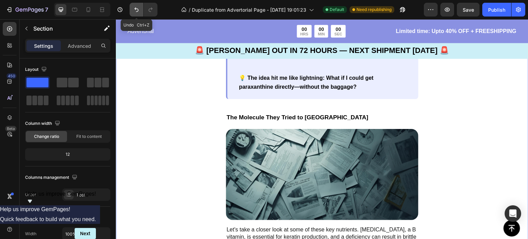
click at [138, 10] on icon "Undo/Redo" at bounding box center [136, 10] width 4 height 4
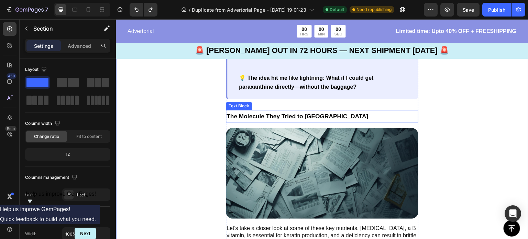
click at [262, 120] on strong "The Molecule They Tried to [GEOGRAPHIC_DATA]" at bounding box center [297, 116] width 142 height 7
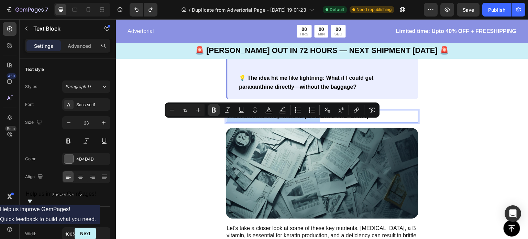
drag, startPoint x: 323, startPoint y: 124, endPoint x: 227, endPoint y: 126, distance: 96.2
click at [196, 109] on icon "Editor contextual toolbar" at bounding box center [198, 109] width 7 height 7
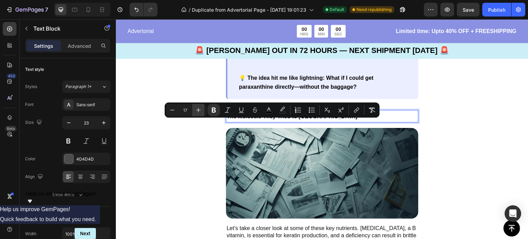
click at [196, 109] on icon "Editor contextual toolbar" at bounding box center [198, 109] width 7 height 7
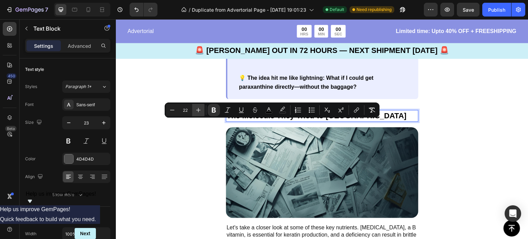
click at [196, 109] on icon "Editor contextual toolbar" at bounding box center [198, 109] width 7 height 7
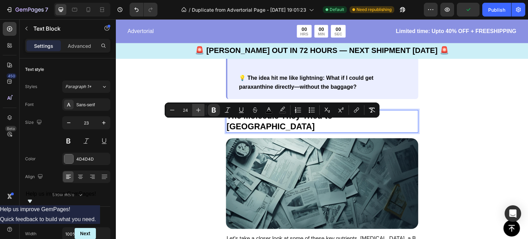
click at [196, 109] on icon "Editor contextual toolbar" at bounding box center [198, 109] width 7 height 7
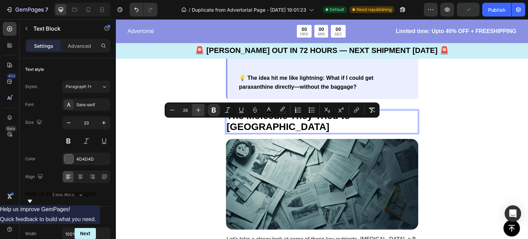
click at [196, 109] on icon "Editor contextual toolbar" at bounding box center [198, 109] width 7 height 7
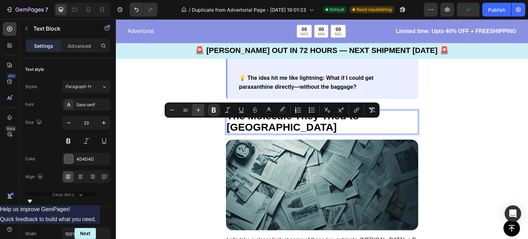
click at [196, 109] on icon "Editor contextual toolbar" at bounding box center [198, 109] width 7 height 7
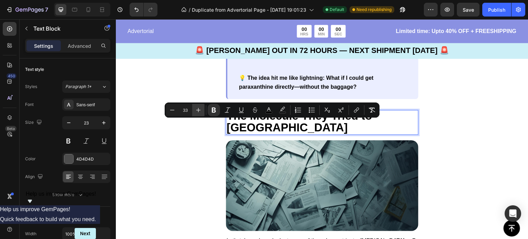
click at [196, 109] on icon "Editor contextual toolbar" at bounding box center [198, 109] width 7 height 7
type input "35"
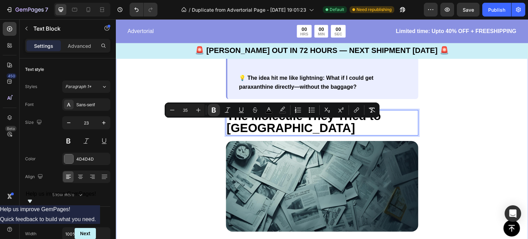
click at [471, 128] on div "The 2 A.M. Google Search That Changed Everything Text Block One night, frustrat…" at bounding box center [322, 108] width 412 height 403
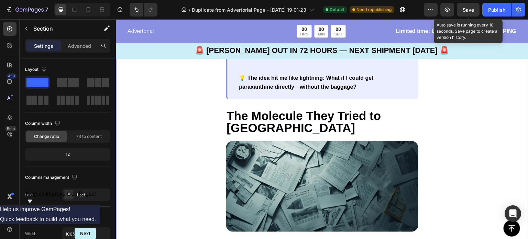
click at [470, 9] on span "Save" at bounding box center [467, 10] width 11 height 6
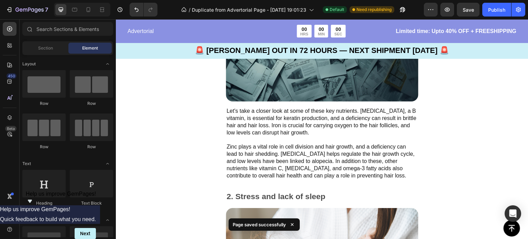
scroll to position [790, 0]
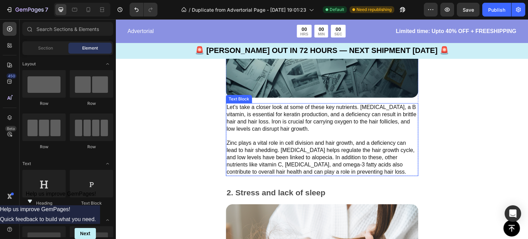
click at [362, 164] on p "Let's take a closer look at some of these key nutrients. [MEDICAL_DATA], a B vi…" at bounding box center [321, 139] width 191 height 71
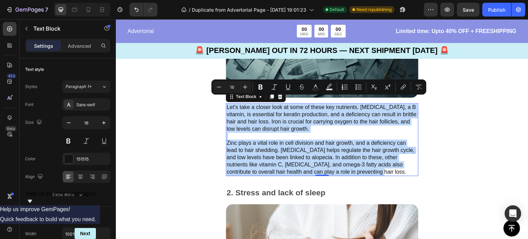
drag, startPoint x: 360, startPoint y: 164, endPoint x: 227, endPoint y: 101, distance: 147.8
click at [227, 104] on p "Let's take a closer look at some of these key nutrients. [MEDICAL_DATA], a B vi…" at bounding box center [321, 139] width 191 height 71
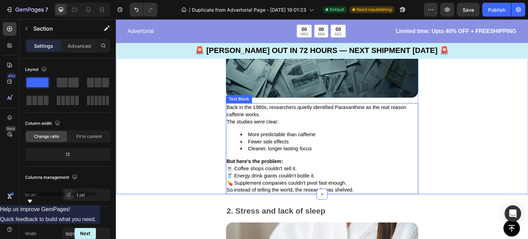
click at [336, 169] on p "☕ Coffee shops couldn't sell it. 🥤 Energy drink giants couldn't bottle it. 💊 Su…" at bounding box center [321, 175] width 191 height 21
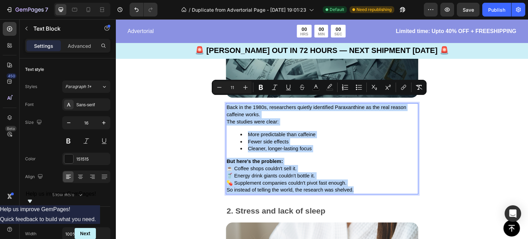
drag, startPoint x: 358, startPoint y: 188, endPoint x: 226, endPoint y: 103, distance: 157.8
click at [226, 103] on div "Back in the 1980s, researchers quietly identified Paraxanthine as the real reas…" at bounding box center [322, 148] width 192 height 91
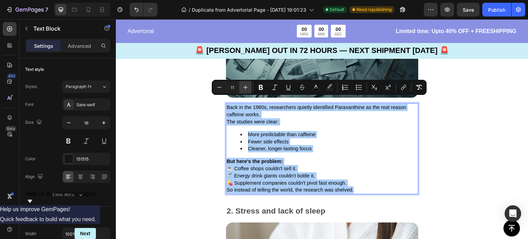
click at [244, 88] on icon "Editor contextual toolbar" at bounding box center [245, 87] width 7 height 7
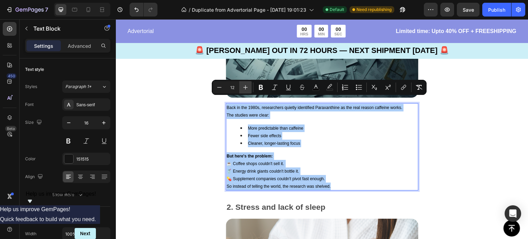
click at [244, 88] on icon "Editor contextual toolbar" at bounding box center [245, 87] width 7 height 7
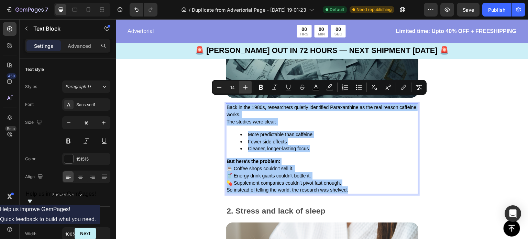
click at [244, 88] on icon "Editor contextual toolbar" at bounding box center [245, 87] width 7 height 7
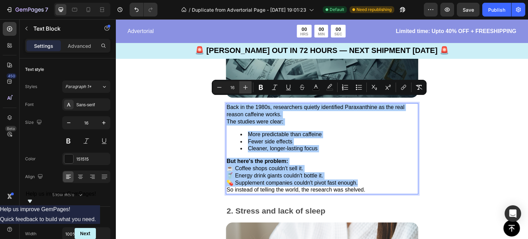
click at [244, 88] on icon "Editor contextual toolbar" at bounding box center [245, 87] width 7 height 7
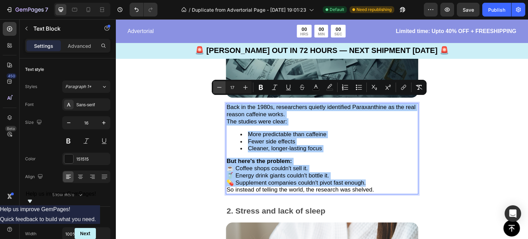
click at [214, 87] on button "Minus" at bounding box center [219, 87] width 12 height 12
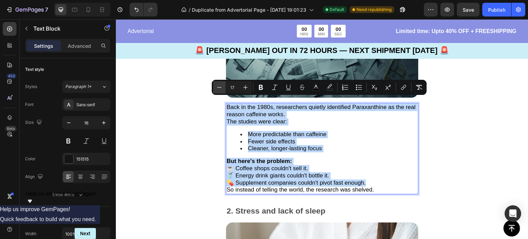
type input "16"
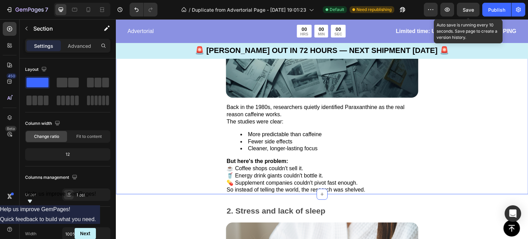
click at [464, 11] on span "Save" at bounding box center [467, 10] width 11 height 6
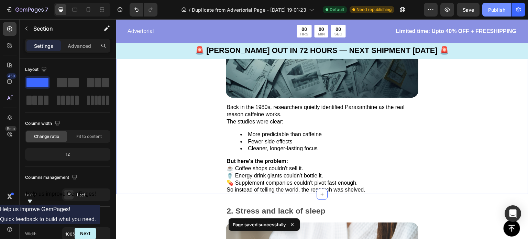
click at [493, 10] on div "Publish" at bounding box center [496, 9] width 17 height 7
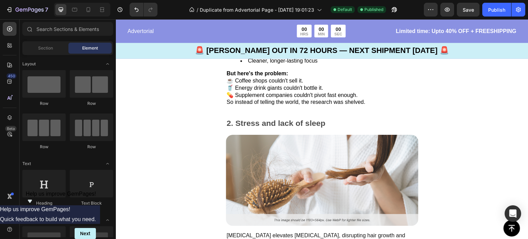
scroll to position [886, 0]
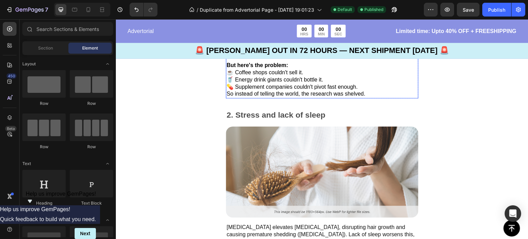
click at [365, 91] on span "So instead of telling the world, the research was shelved." at bounding box center [295, 94] width 139 height 6
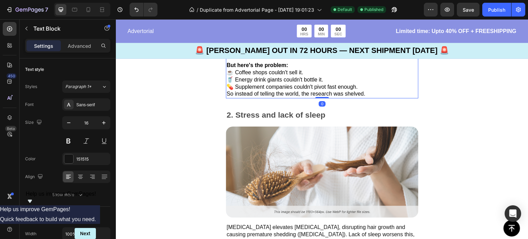
click at [373, 90] on p "So instead of telling the world, the research was shelved." at bounding box center [321, 93] width 191 height 7
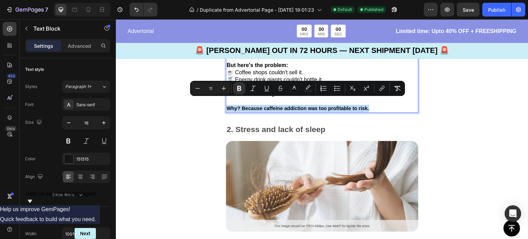
drag, startPoint x: 372, startPoint y: 102, endPoint x: 226, endPoint y: 100, distance: 146.3
click at [226, 100] on div "Back in the 1980s, researchers quietly identified Paraxanthine as the real reas…" at bounding box center [322, 59] width 192 height 105
click at [221, 90] on icon "Editor contextual toolbar" at bounding box center [223, 88] width 7 height 7
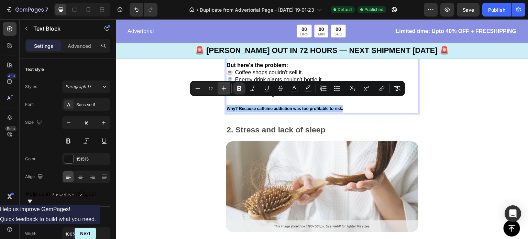
click at [221, 90] on icon "Editor contextual toolbar" at bounding box center [223, 88] width 7 height 7
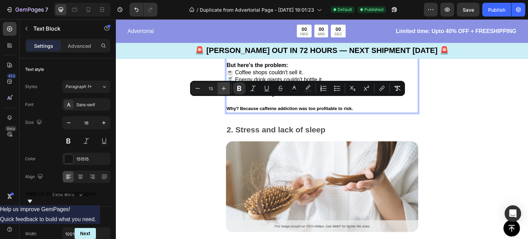
click at [221, 90] on icon "Editor contextual toolbar" at bounding box center [223, 88] width 7 height 7
type input "16"
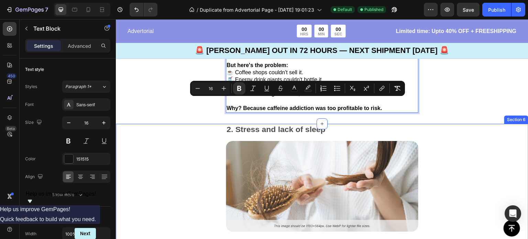
click at [199, 128] on div "2. Stress and lack of sleep Text Block Image [MEDICAL_DATA] elevates [MEDICAL_D…" at bounding box center [322, 206] width 412 height 165
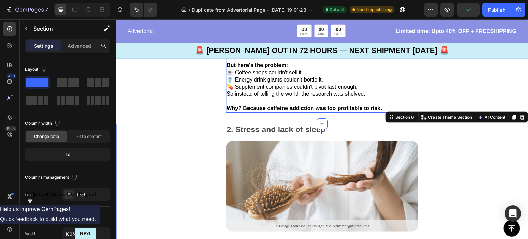
click at [254, 84] on span "💊 Supplement companies couldn't pivot fast enough." at bounding box center [291, 87] width 131 height 6
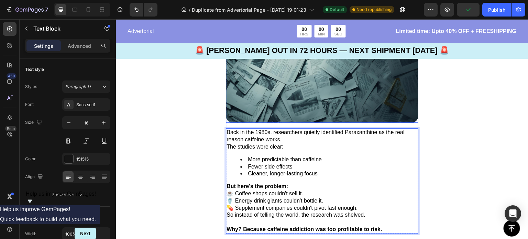
scroll to position [762, 0]
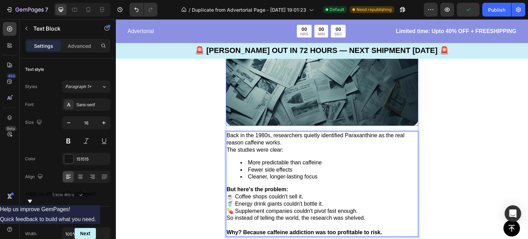
drag, startPoint x: 287, startPoint y: 75, endPoint x: 259, endPoint y: 74, distance: 28.9
drag, startPoint x: 279, startPoint y: 157, endPoint x: 265, endPoint y: 156, distance: 14.1
click at [265, 159] on span "More predictable than caffeine" at bounding box center [285, 162] width 74 height 6
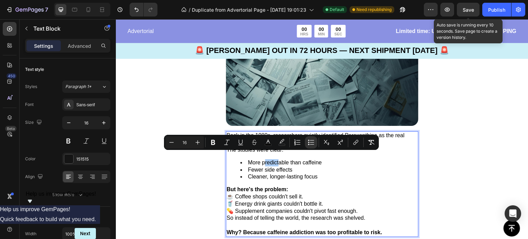
click at [466, 10] on span "Save" at bounding box center [467, 10] width 11 height 6
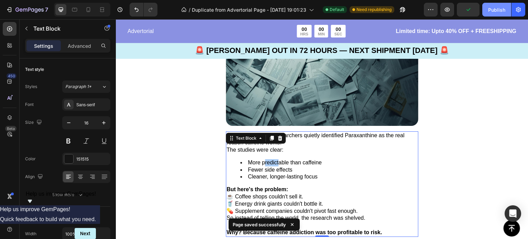
click at [499, 11] on div "Publish" at bounding box center [496, 9] width 17 height 7
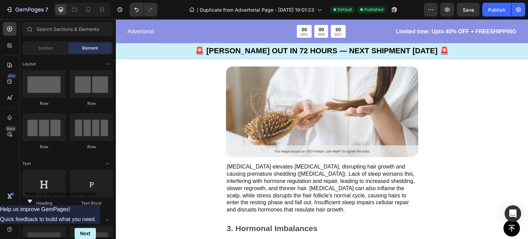
scroll to position [945, 0]
